Goal: Check status: Check status

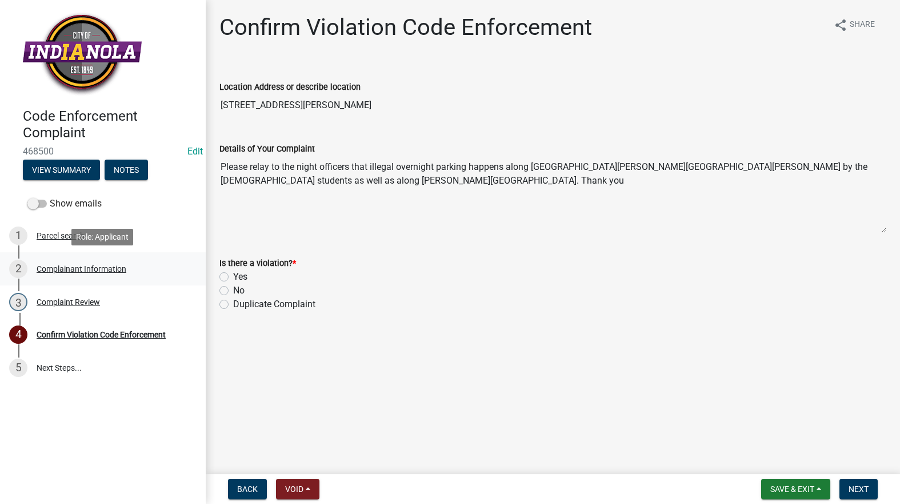
click at [82, 267] on div "Complainant Information" at bounding box center [82, 269] width 90 height 8
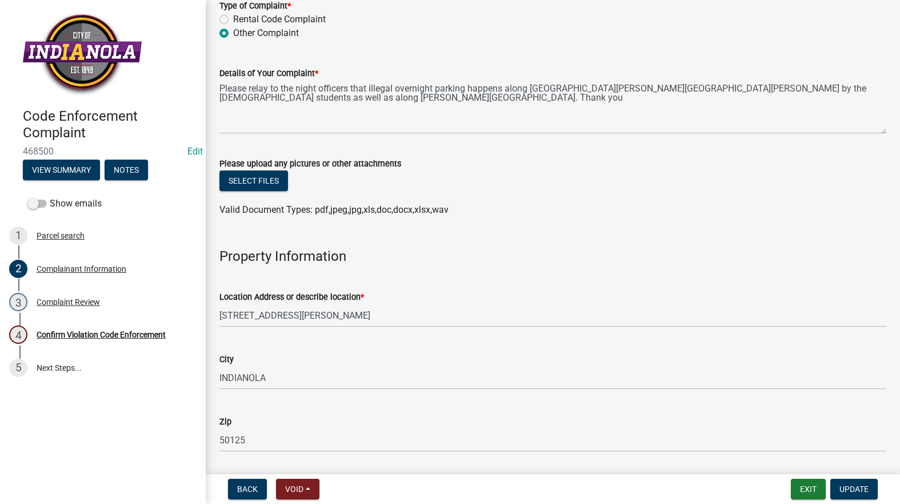
scroll to position [629, 0]
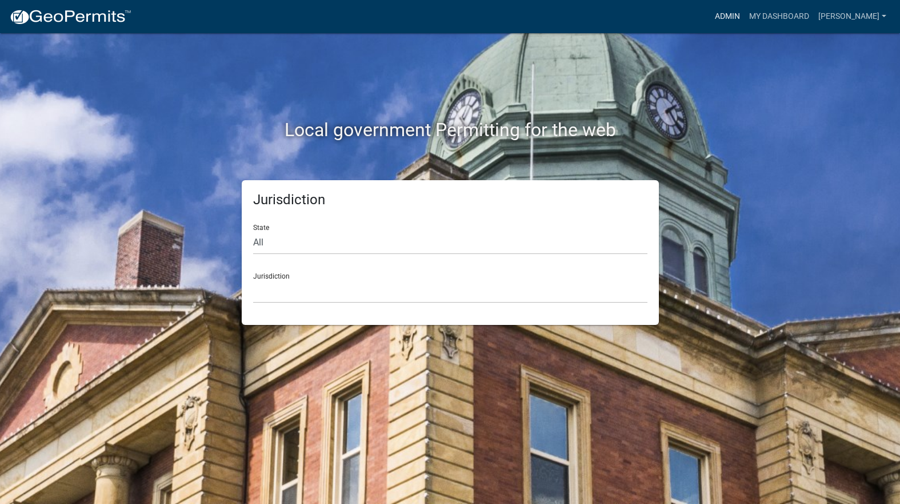
click at [745, 21] on link "Admin" at bounding box center [727, 17] width 34 height 22
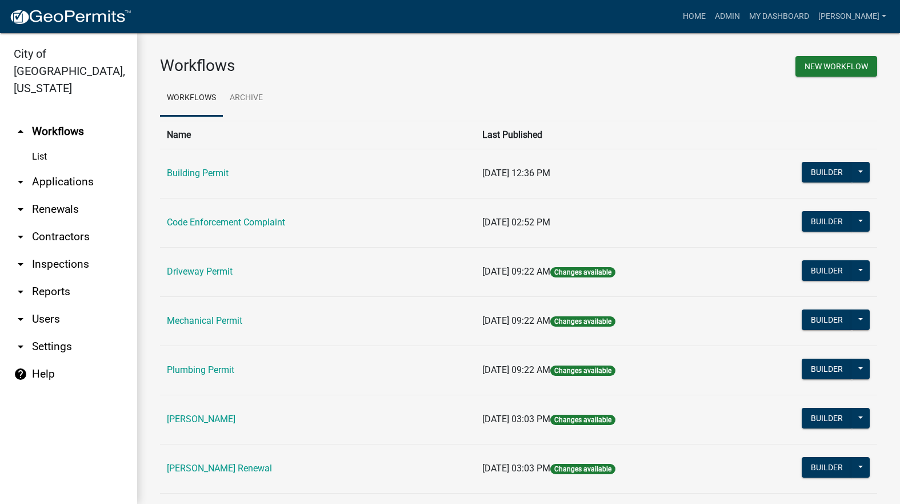
click at [263, 220] on link "Code Enforcement Complaint" at bounding box center [226, 222] width 118 height 11
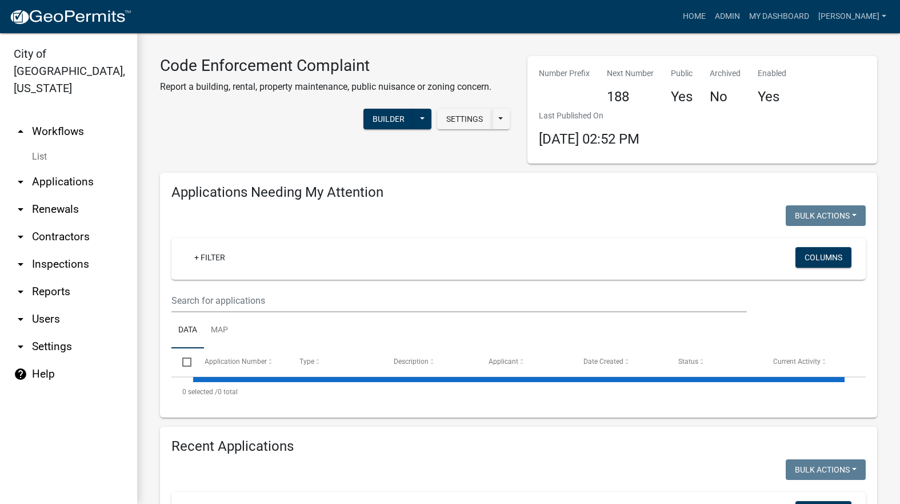
select select "3: 100"
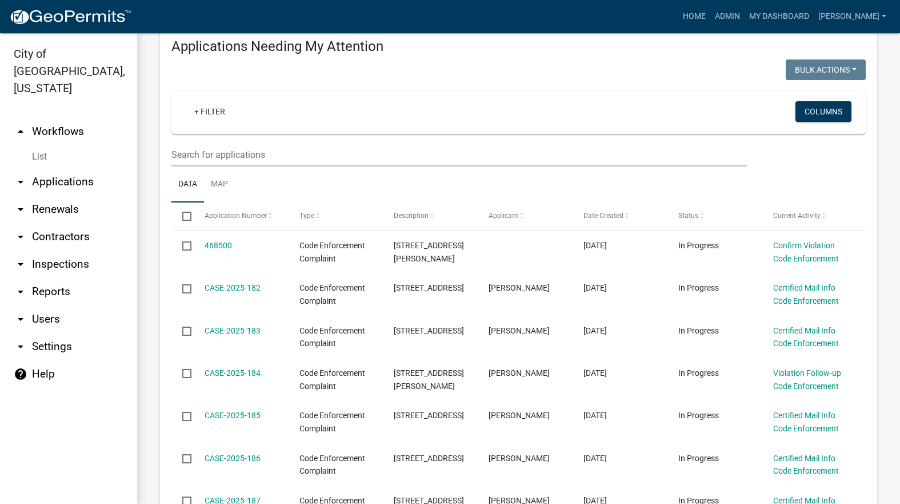
scroll to position [171, 0]
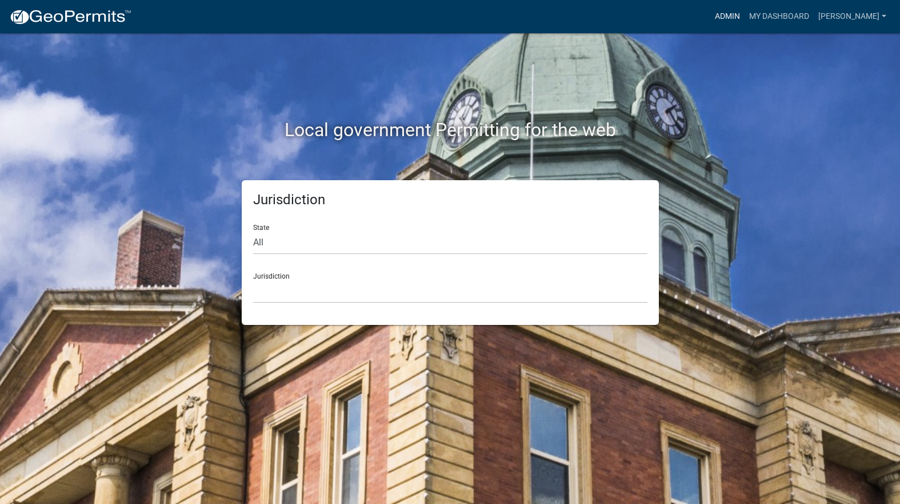
click at [745, 21] on link "Admin" at bounding box center [727, 17] width 34 height 22
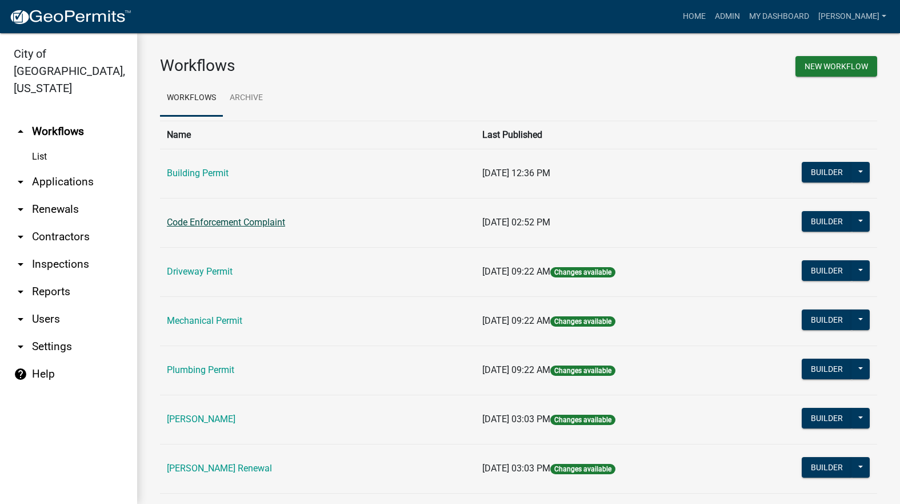
click at [281, 223] on link "Code Enforcement Complaint" at bounding box center [226, 222] width 118 height 11
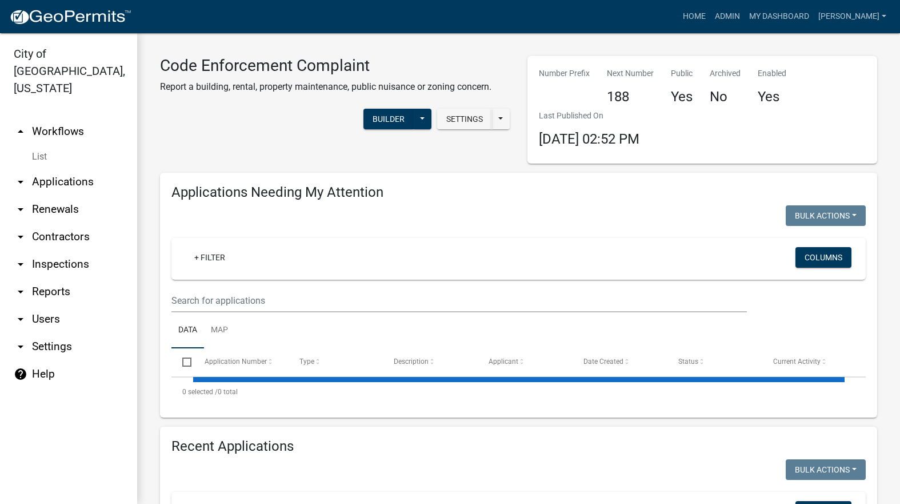
select select "3: 100"
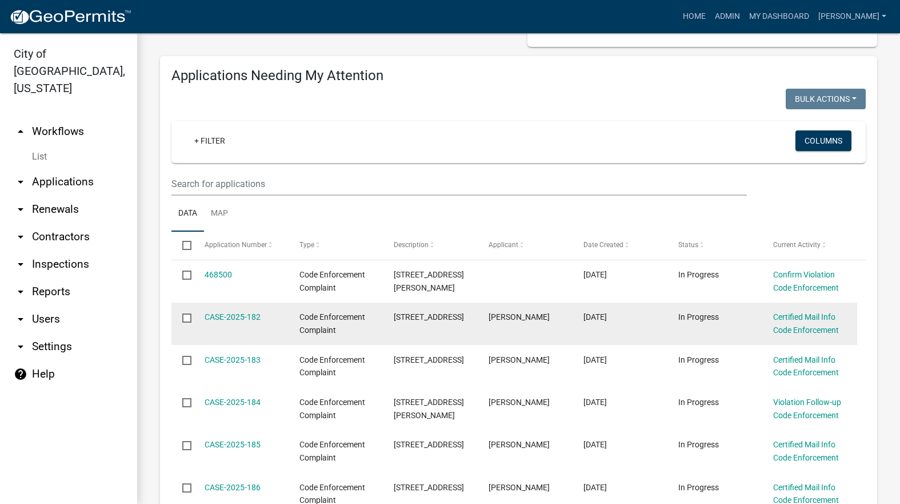
scroll to position [400, 0]
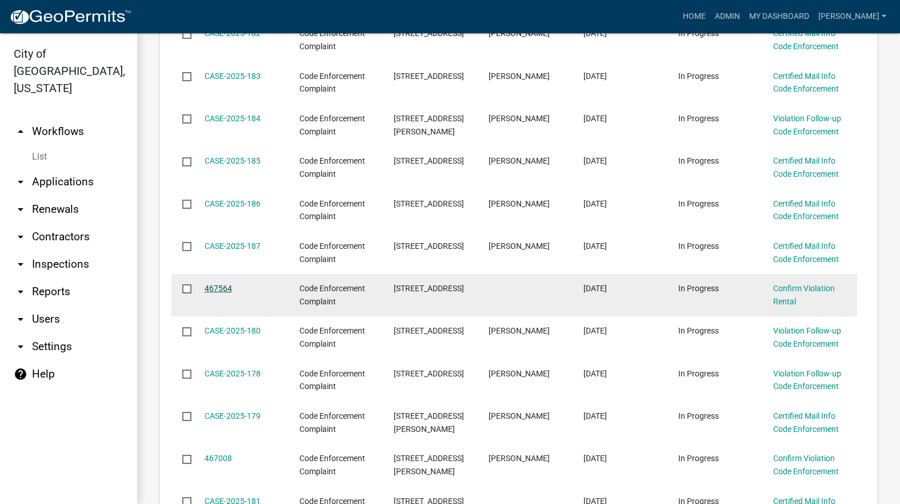
click at [228, 290] on link "467564" at bounding box center [218, 287] width 27 height 9
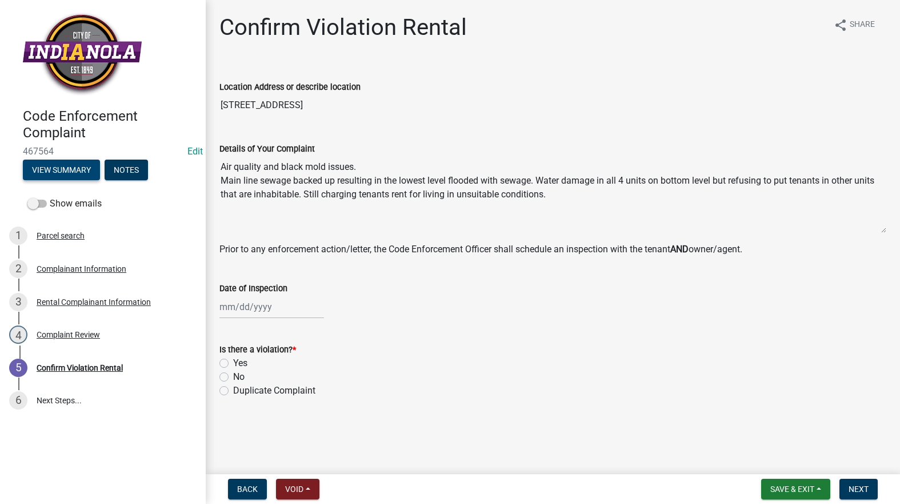
click at [71, 172] on button "View Summary" at bounding box center [61, 169] width 77 height 21
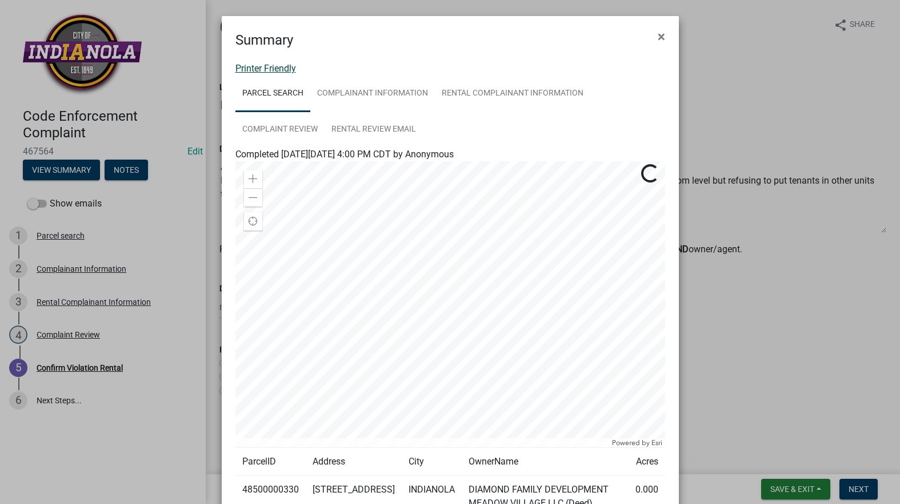
click at [274, 66] on link "Printer Friendly" at bounding box center [265, 68] width 61 height 11
click at [658, 37] on span "×" at bounding box center [661, 37] width 7 height 16
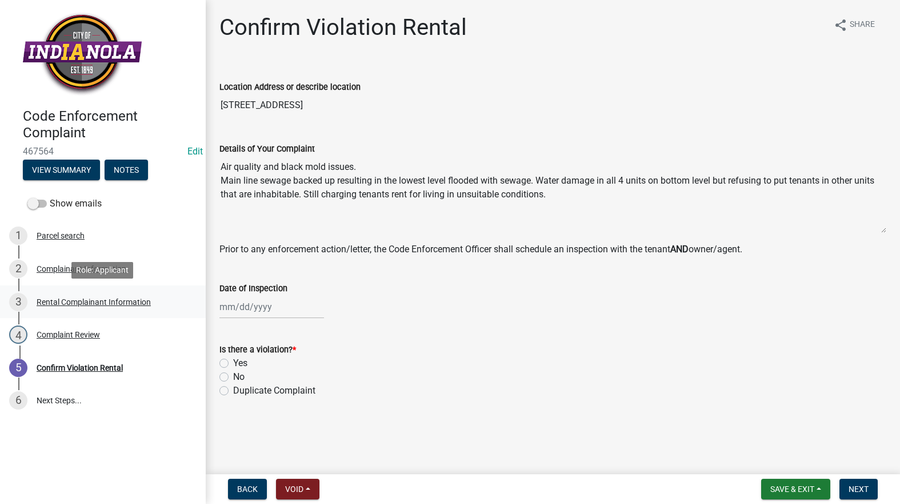
click at [106, 298] on div "Rental Complainant Information" at bounding box center [94, 302] width 114 height 8
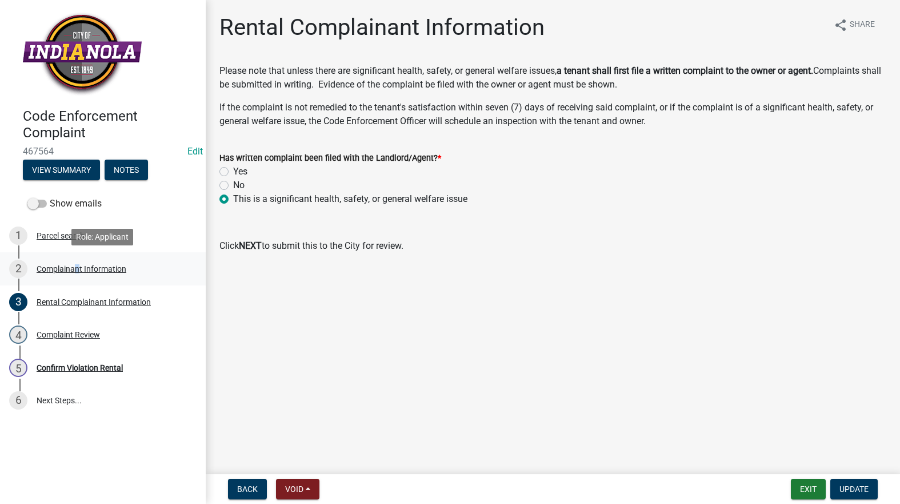
click at [73, 265] on div "Complainant Information" at bounding box center [82, 269] width 90 height 8
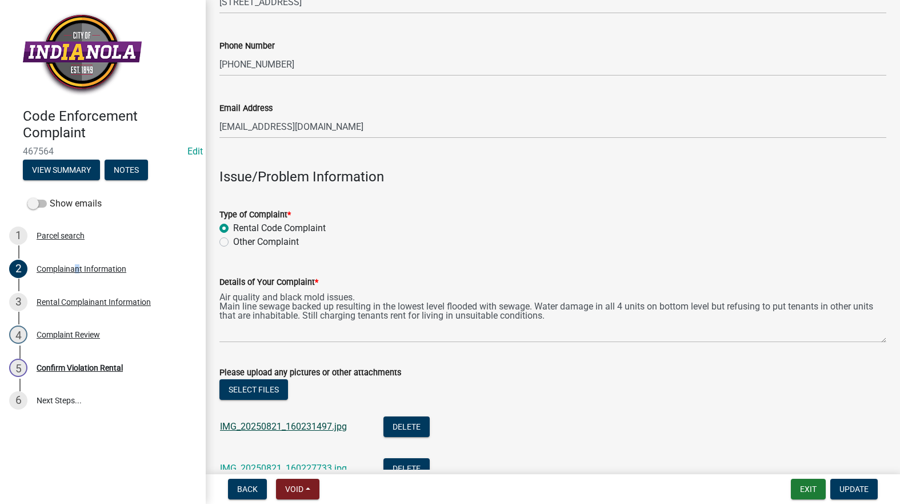
scroll to position [343, 0]
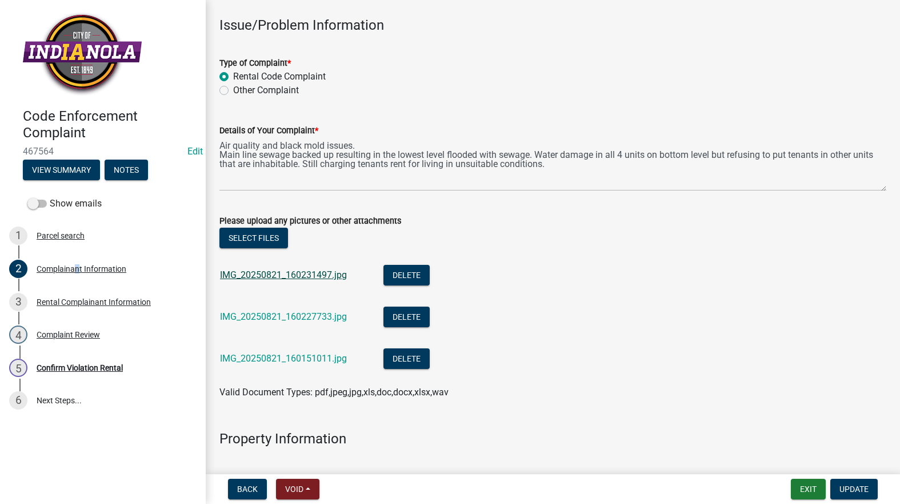
click at [267, 274] on link "IMG_20250821_160231497.jpg" at bounding box center [283, 274] width 127 height 11
click at [275, 318] on link "IMG_20250821_160227733.jpg" at bounding box center [283, 316] width 127 height 11
click at [276, 357] on link "IMG_20250821_160151011.jpg" at bounding box center [283, 358] width 127 height 11
